Goal: Task Accomplishment & Management: Use online tool/utility

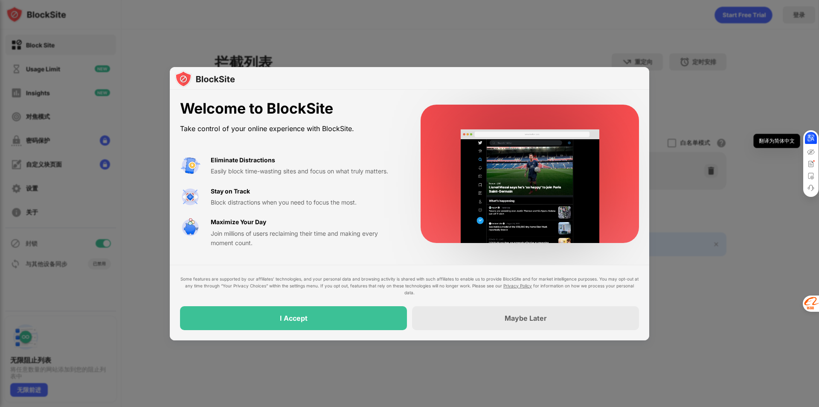
click at [812, 138] on icon at bounding box center [811, 138] width 9 height 9
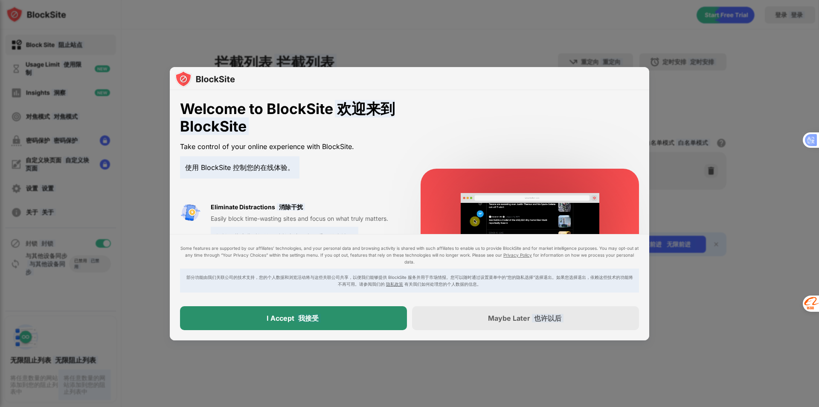
click at [360, 323] on div "I Accept 我接受" at bounding box center [293, 318] width 227 height 24
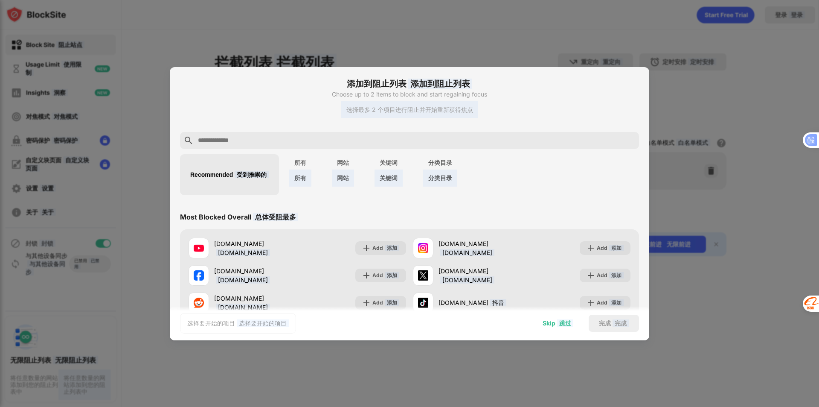
click at [563, 325] on wpstranslate-tanslation-text "跳过" at bounding box center [565, 322] width 16 height 7
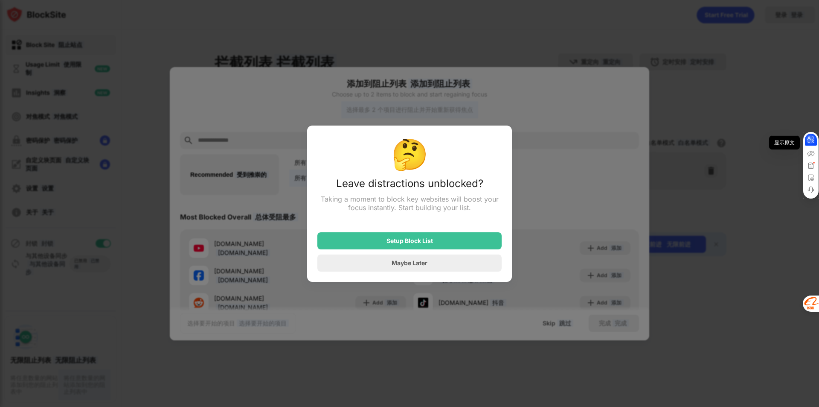
click at [810, 139] on icon at bounding box center [811, 139] width 9 height 9
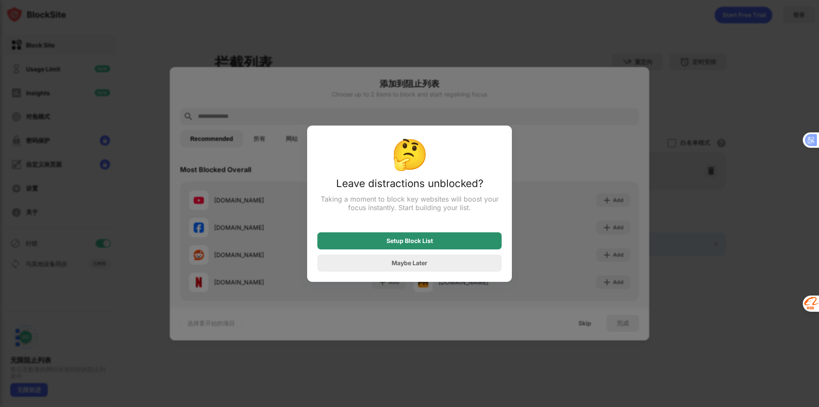
click at [414, 243] on div "Setup Block List" at bounding box center [410, 240] width 47 height 7
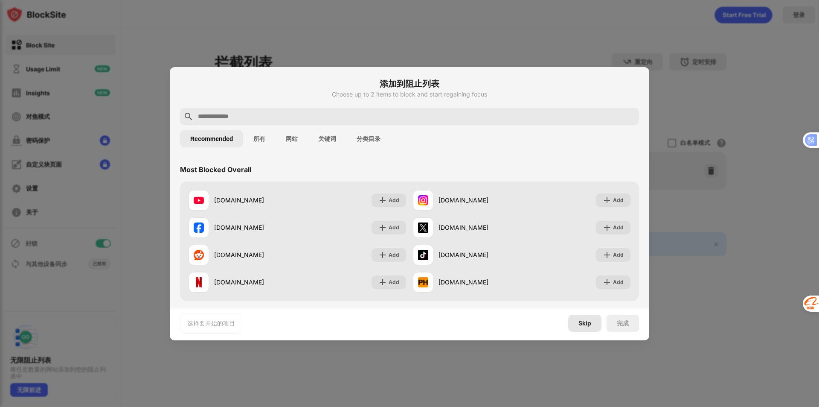
click at [586, 321] on div "Skip" at bounding box center [585, 323] width 13 height 7
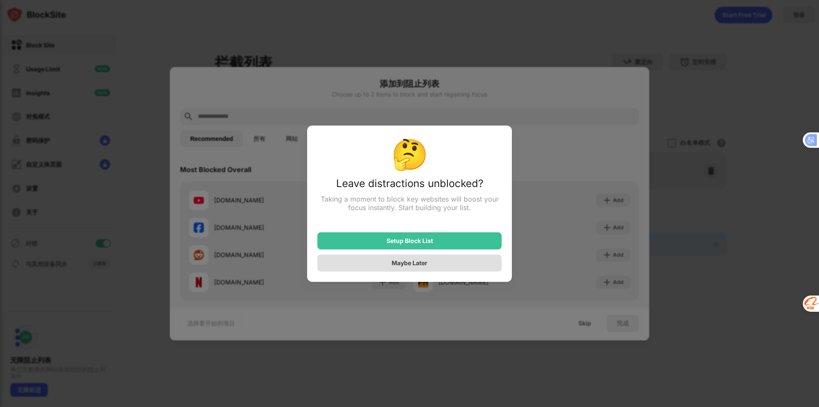
click at [442, 262] on div "Maybe Later" at bounding box center [410, 262] width 184 height 17
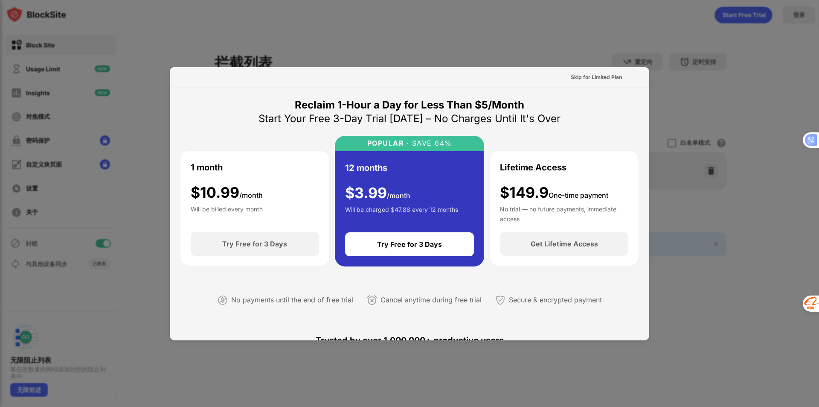
click at [739, 99] on div at bounding box center [409, 203] width 819 height 407
click at [808, 140] on icon at bounding box center [811, 139] width 9 height 9
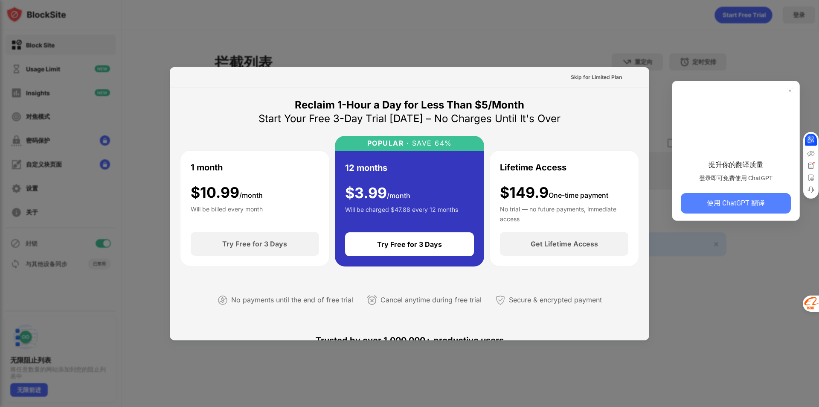
click at [769, 204] on button "使用 ChatGPT 翻译" at bounding box center [736, 203] width 110 height 20
click at [803, 259] on div at bounding box center [409, 203] width 819 height 407
click at [793, 86] on icon at bounding box center [790, 90] width 9 height 9
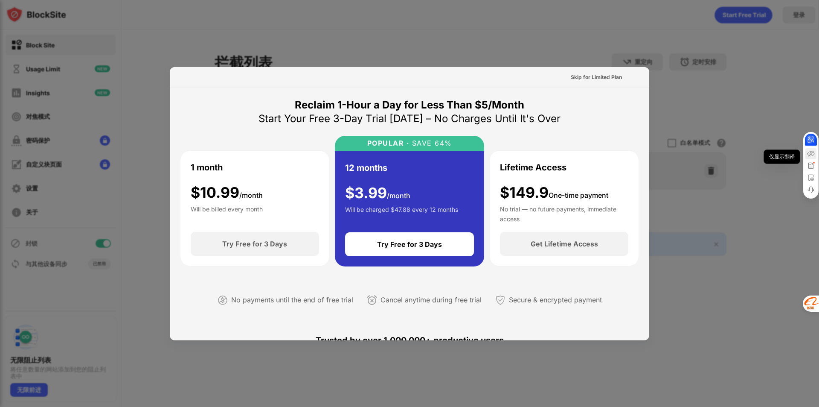
click at [813, 154] on icon at bounding box center [811, 154] width 8 height 8
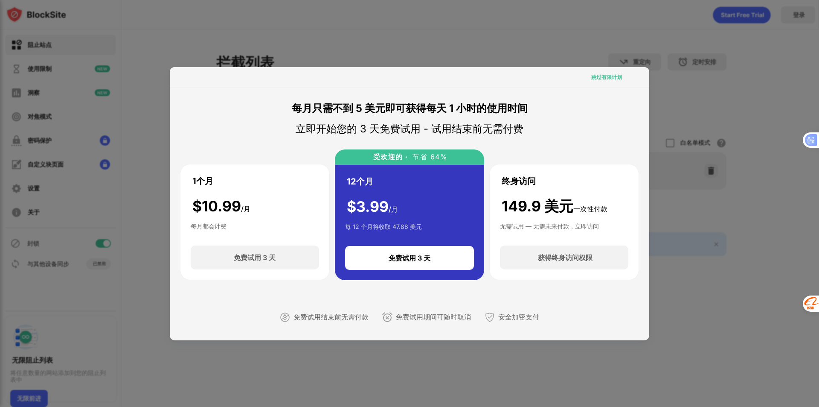
click at [599, 74] on wpstranslate-tanslation-text "跳过有限计划" at bounding box center [607, 77] width 31 height 6
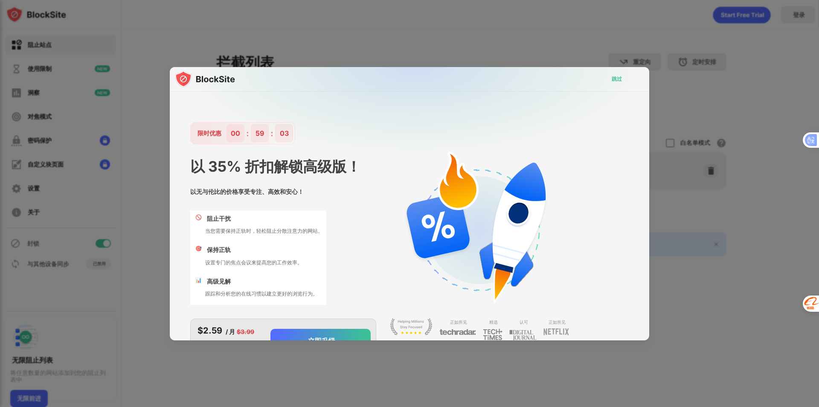
click at [612, 78] on wpstranslate-tanslation-text "跳过" at bounding box center [617, 79] width 10 height 6
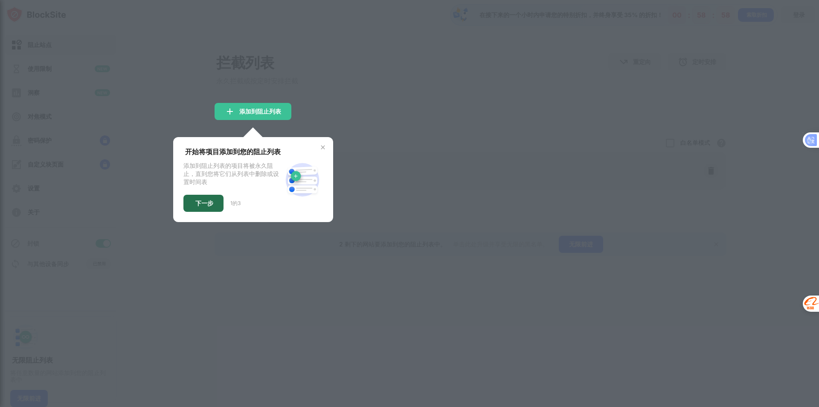
click at [204, 206] on wpstranslate-tanslation-text "下一步" at bounding box center [204, 202] width 18 height 7
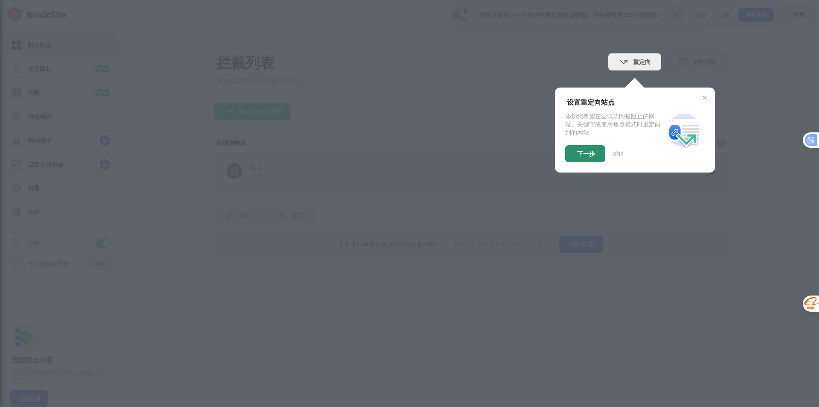
click at [583, 160] on div "下一步" at bounding box center [585, 153] width 40 height 17
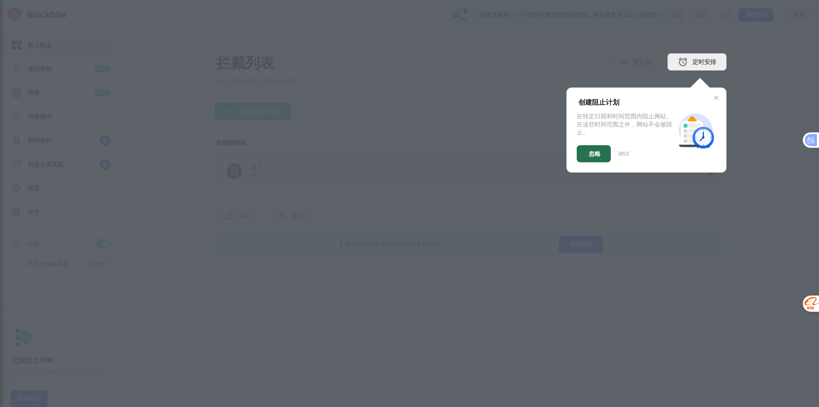
click at [593, 160] on div "忽略" at bounding box center [594, 153] width 34 height 17
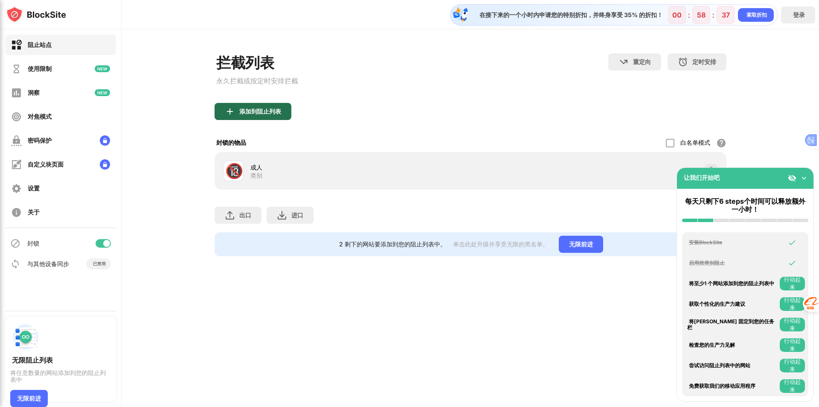
click at [256, 114] on wpstranslate-tanslation-text "添加到阻止列表" at bounding box center [260, 111] width 42 height 7
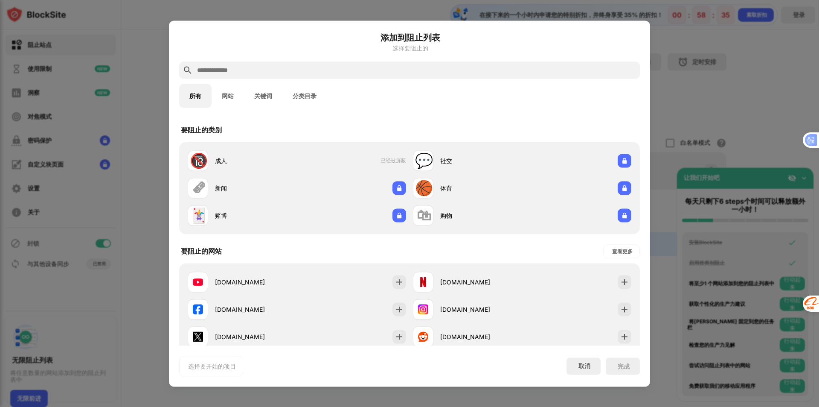
click at [272, 74] on input "text" at bounding box center [416, 70] width 440 height 10
paste input "**********"
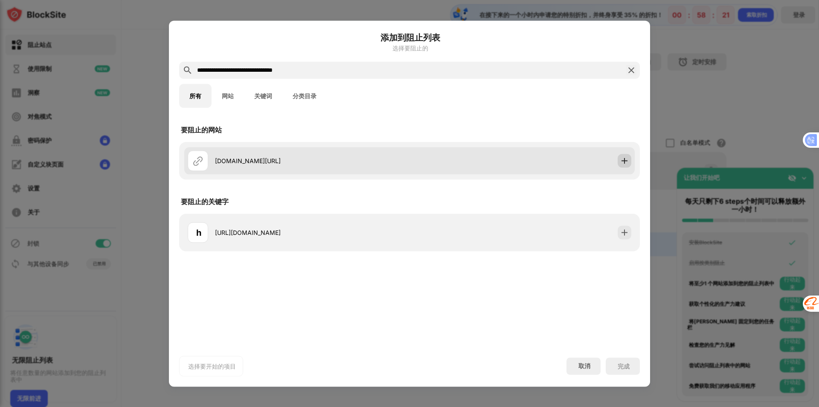
type input "**********"
click at [623, 163] on img at bounding box center [625, 160] width 9 height 9
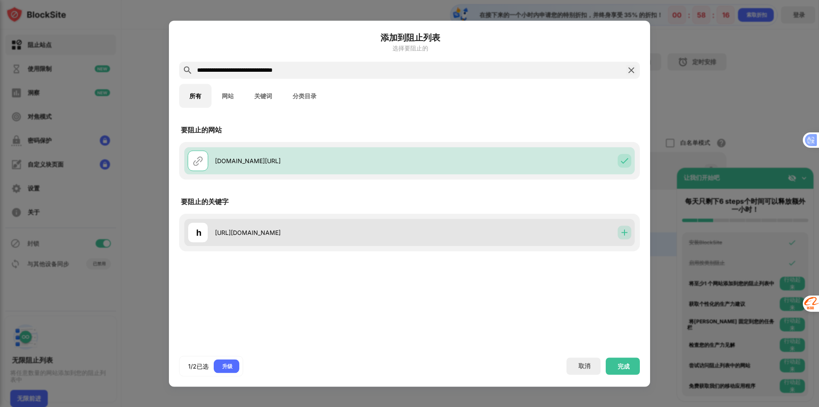
click at [625, 235] on img at bounding box center [625, 232] width 9 height 9
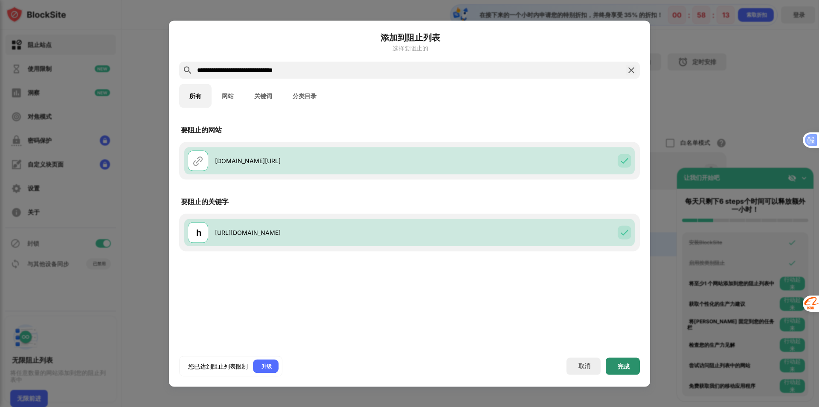
click at [618, 368] on wpstranslate-tanslation-text "完成" at bounding box center [624, 365] width 12 height 7
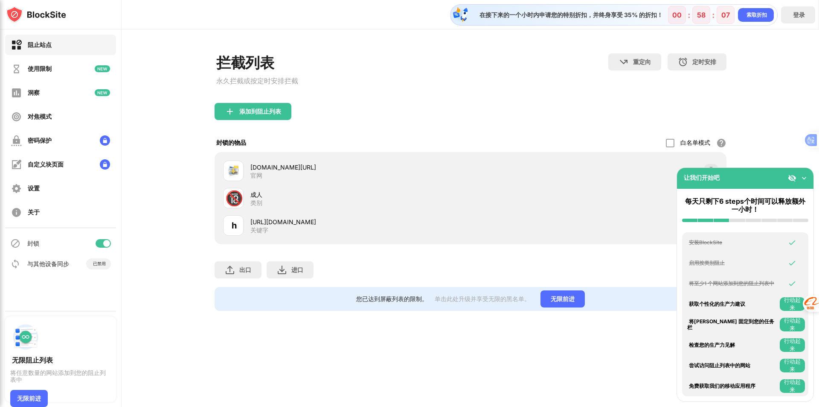
click at [803, 178] on img at bounding box center [804, 178] width 9 height 9
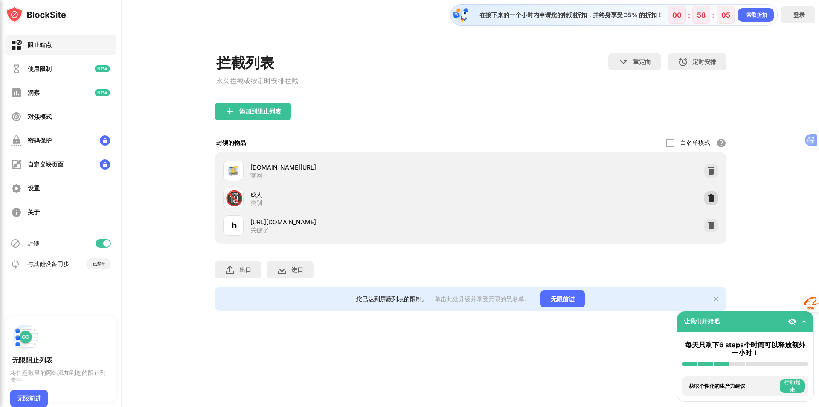
click at [712, 201] on img at bounding box center [711, 198] width 9 height 9
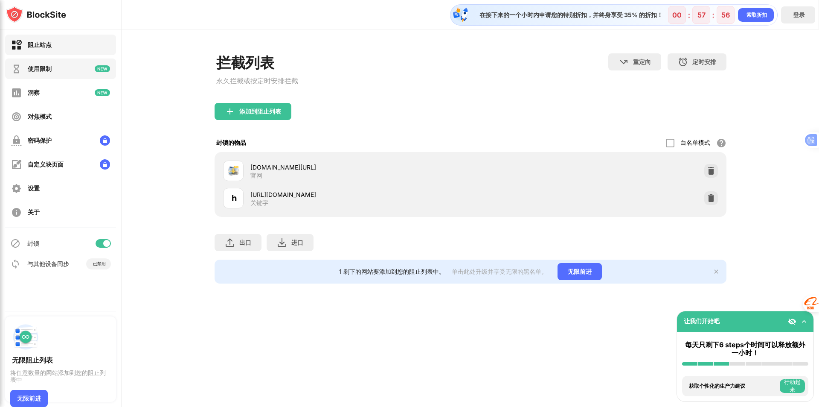
click at [63, 74] on div "使用限制" at bounding box center [60, 68] width 111 height 20
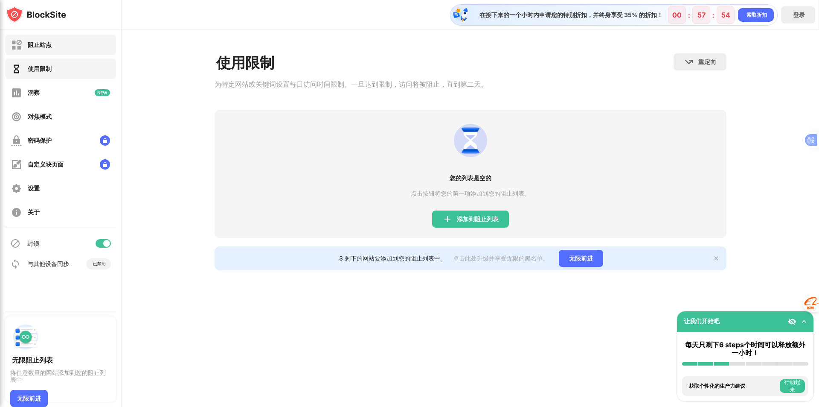
click at [64, 50] on div "阻止站点" at bounding box center [60, 45] width 111 height 20
